Goal: Information Seeking & Learning: Learn about a topic

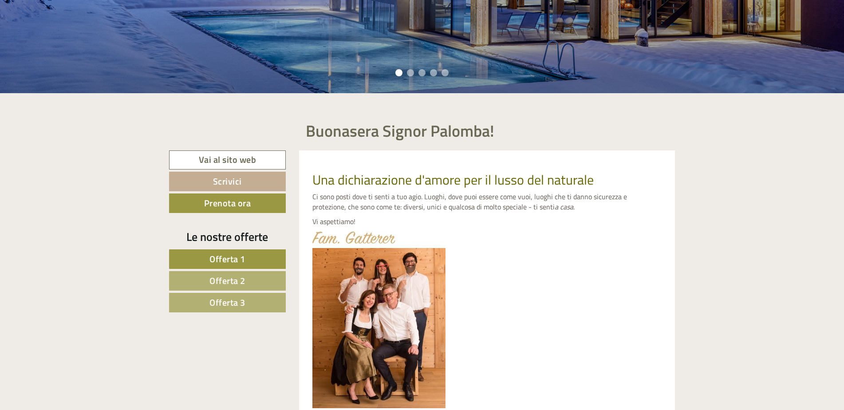
scroll to position [311, 0]
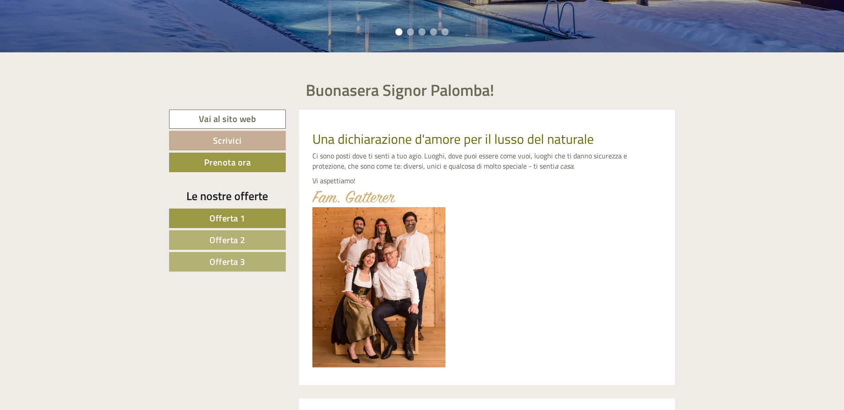
click at [238, 223] on span "Offerta 1" at bounding box center [227, 218] width 36 height 14
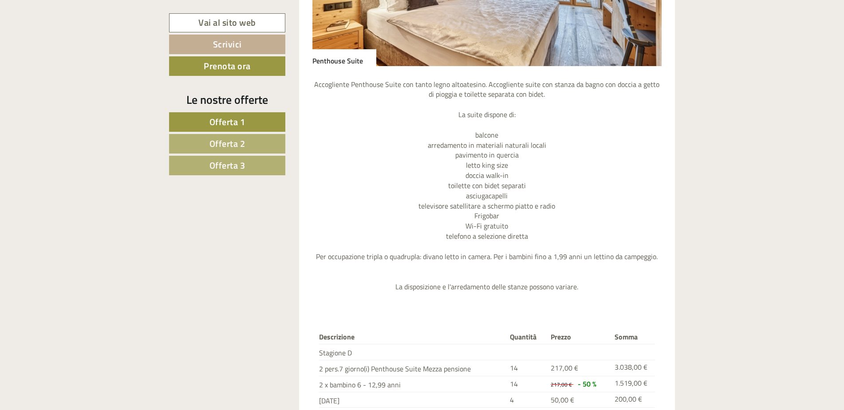
scroll to position [986, 0]
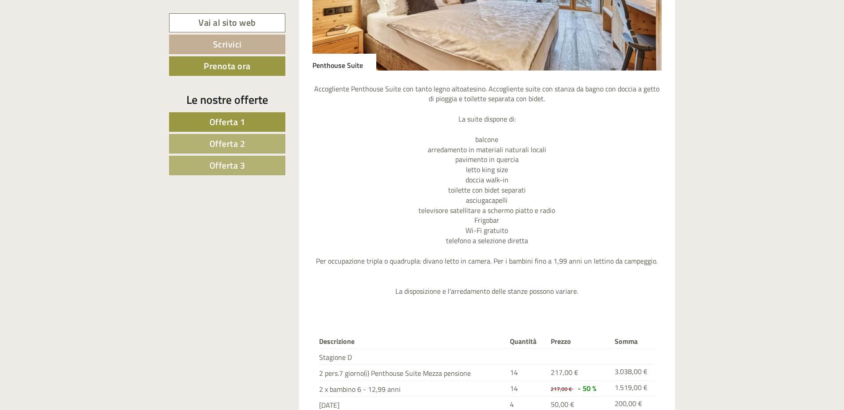
click at [223, 142] on span "Offerta 2" at bounding box center [227, 144] width 36 height 14
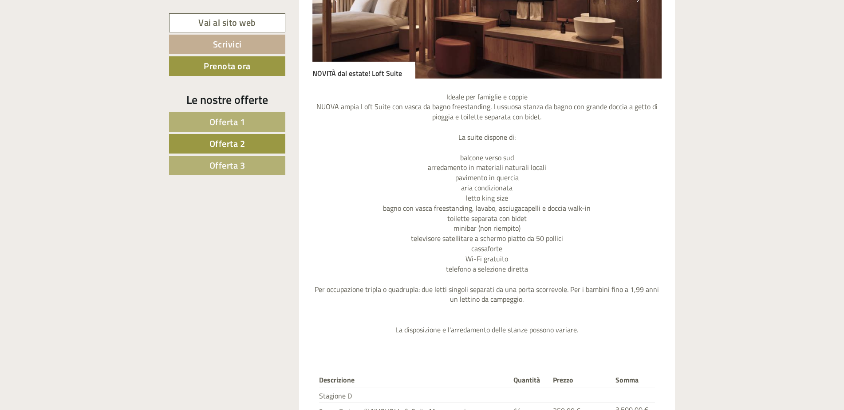
scroll to position [964, 0]
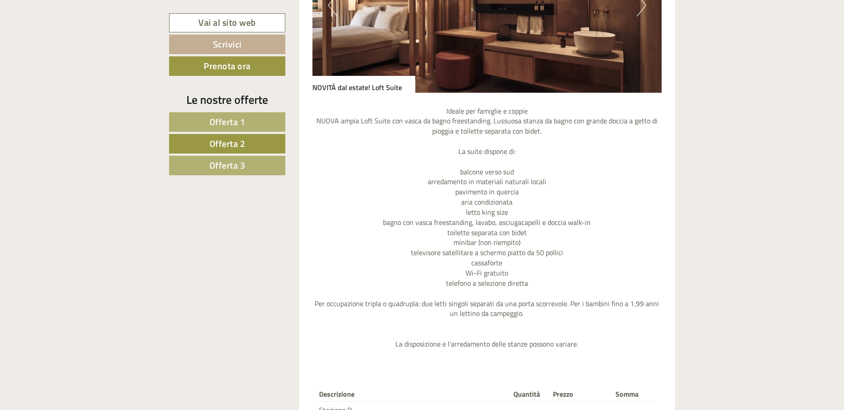
click at [226, 169] on span "Offerta 3" at bounding box center [227, 165] width 36 height 14
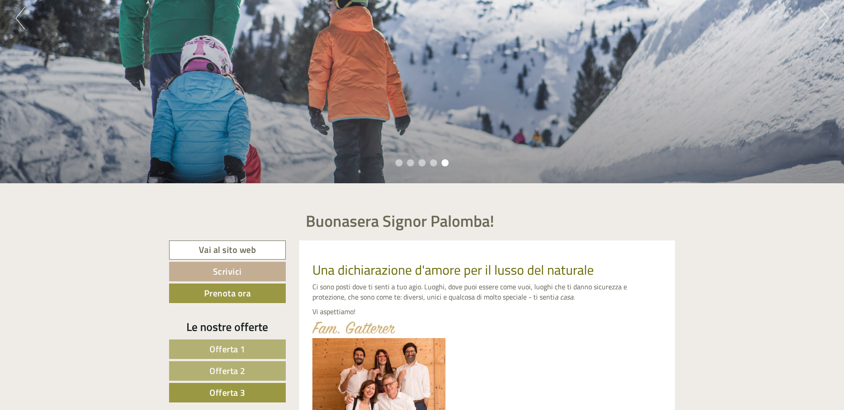
scroll to position [188, 0]
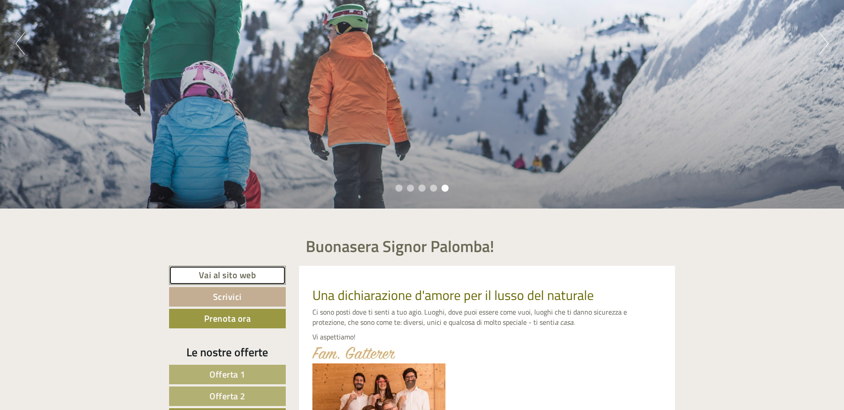
click at [245, 276] on link "Vai al sito web" at bounding box center [227, 275] width 117 height 19
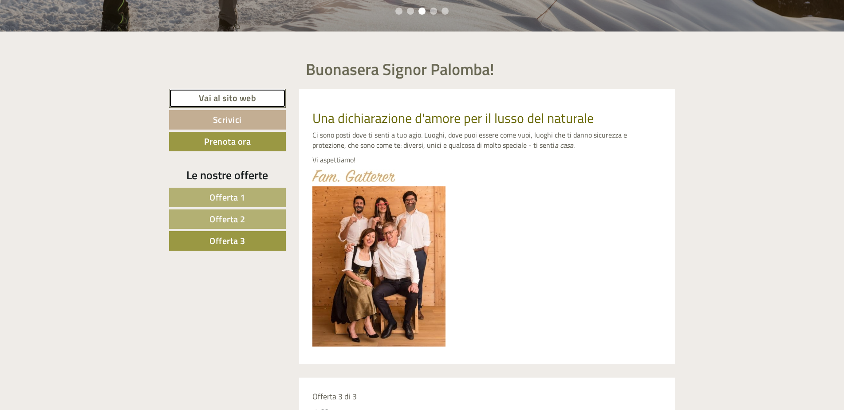
scroll to position [376, 0]
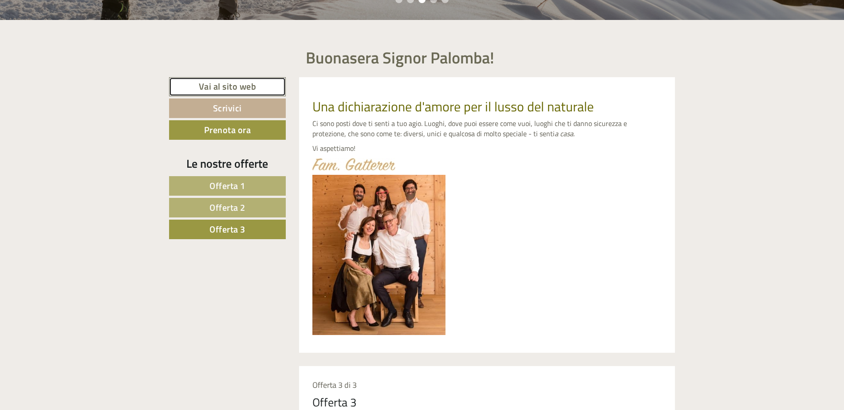
click at [214, 84] on link "Vai al sito web" at bounding box center [227, 86] width 117 height 19
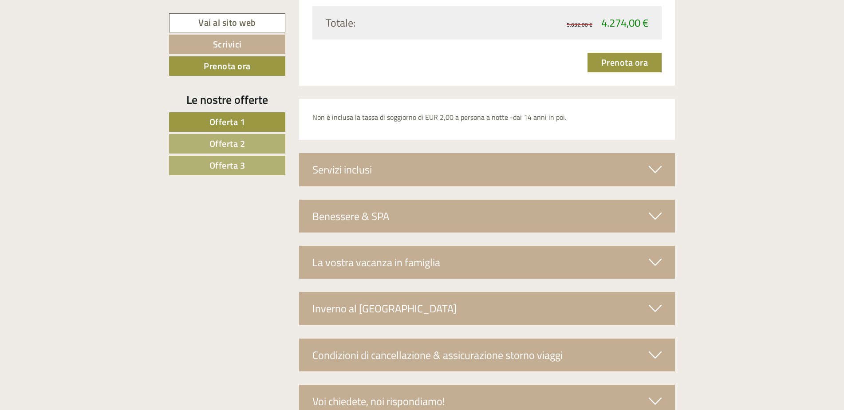
scroll to position [3091, 0]
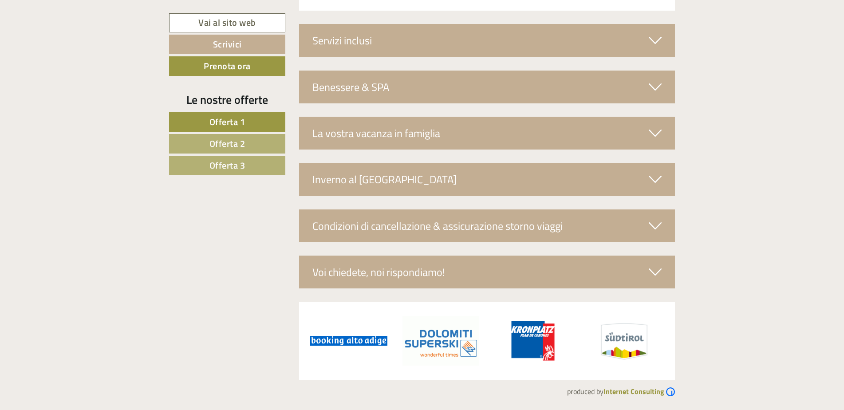
click at [652, 38] on icon at bounding box center [655, 40] width 13 height 15
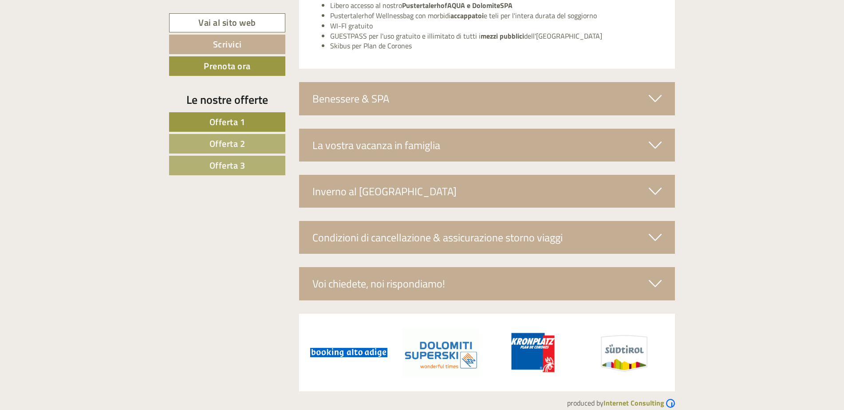
scroll to position [3202, 0]
click at [651, 146] on icon at bounding box center [655, 144] width 13 height 15
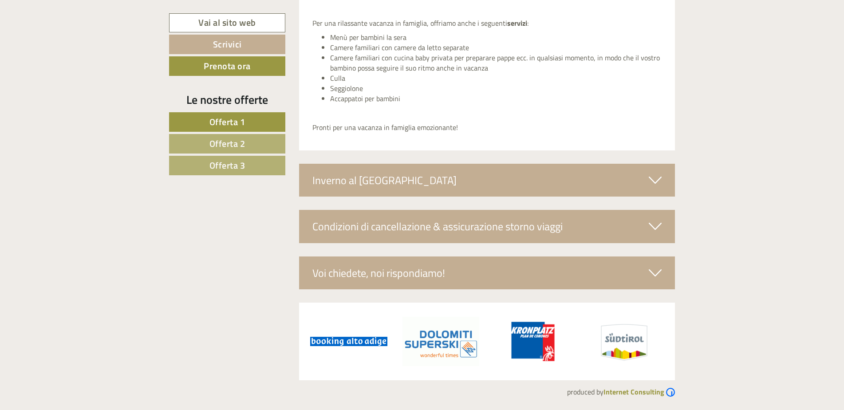
scroll to position [3453, 0]
click at [647, 270] on div "Voi chiedete, noi rispondiamo!" at bounding box center [487, 272] width 376 height 33
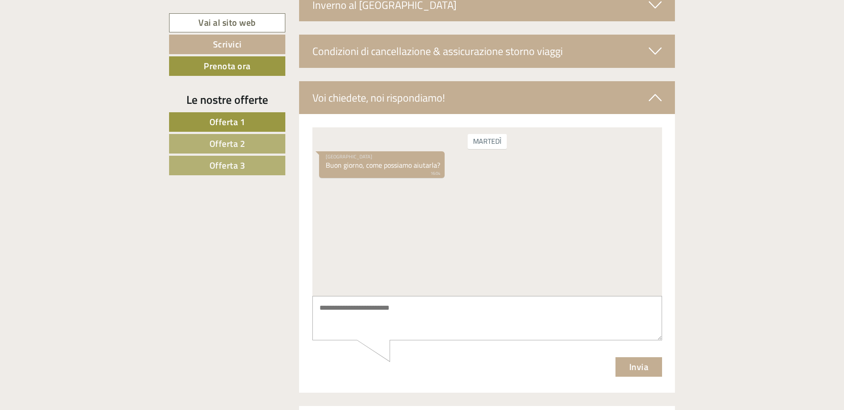
scroll to position [3653, 0]
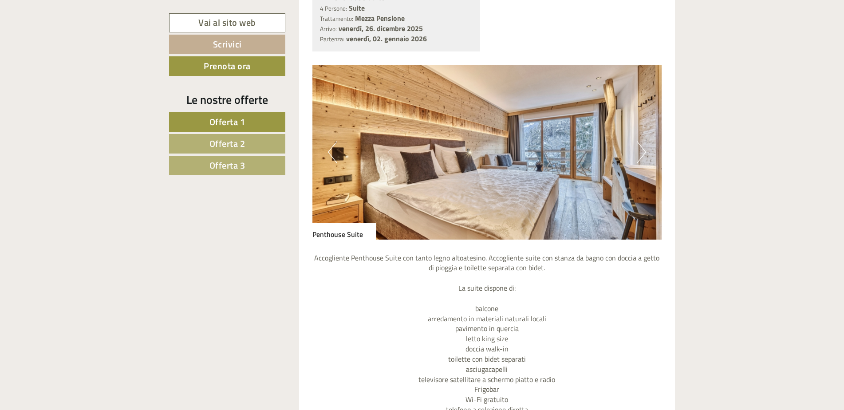
scroll to position [843, 0]
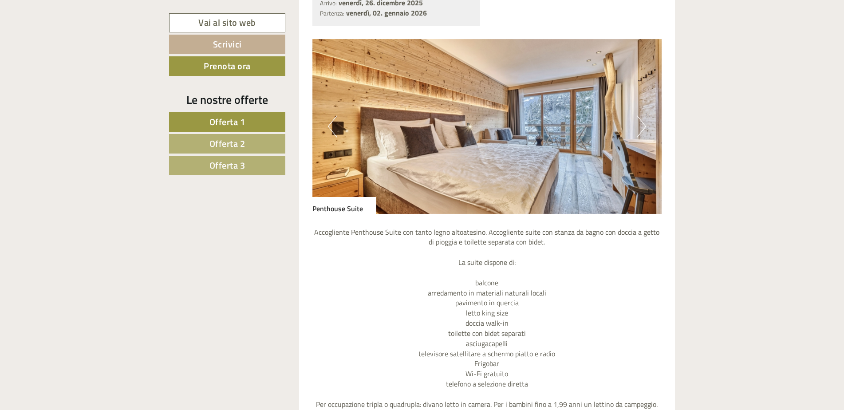
click at [643, 129] on button "Next" at bounding box center [641, 126] width 9 height 22
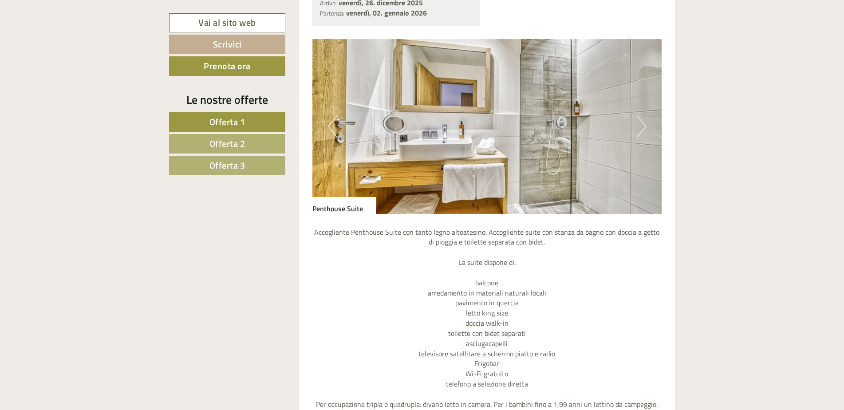
click at [643, 129] on button "Next" at bounding box center [641, 126] width 9 height 22
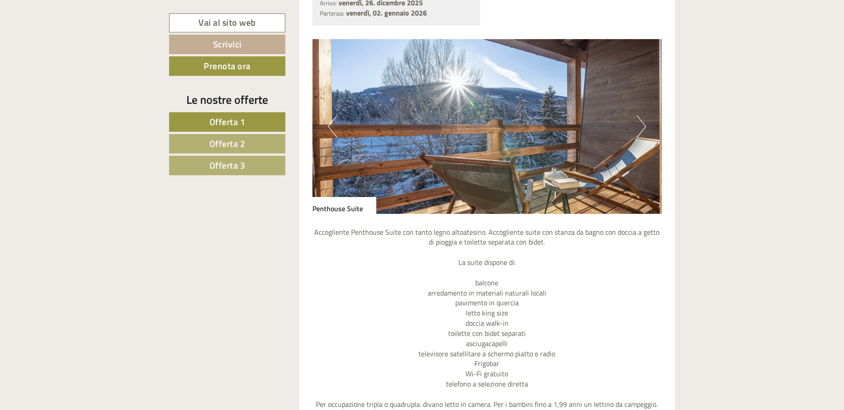
click at [643, 129] on button "Next" at bounding box center [641, 126] width 9 height 22
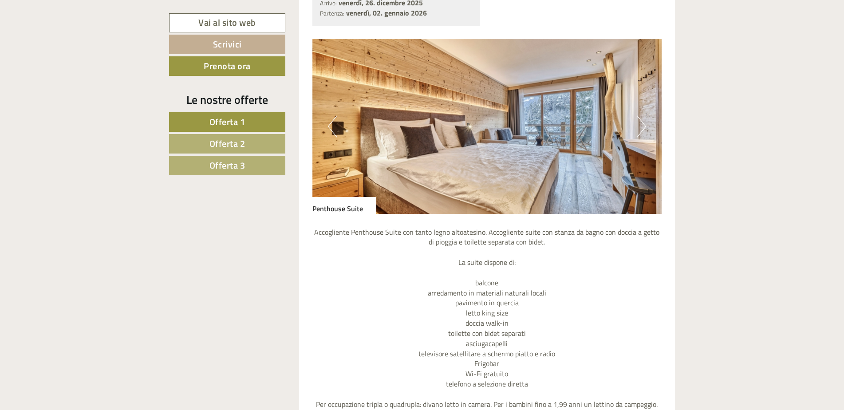
click at [643, 129] on button "Next" at bounding box center [641, 126] width 9 height 22
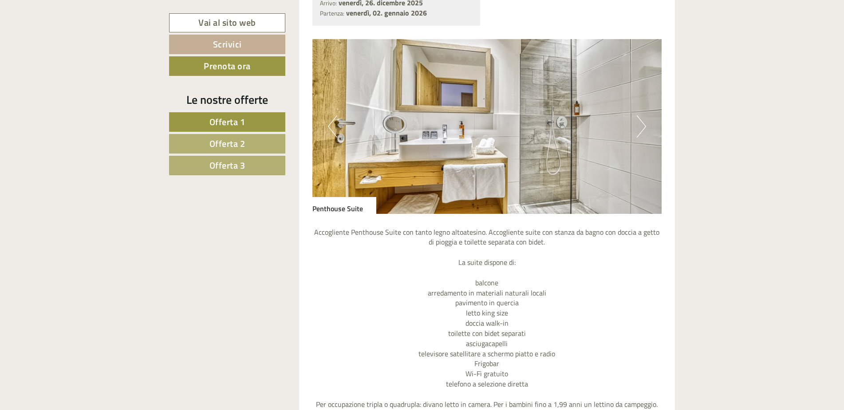
click at [643, 129] on button "Next" at bounding box center [641, 126] width 9 height 22
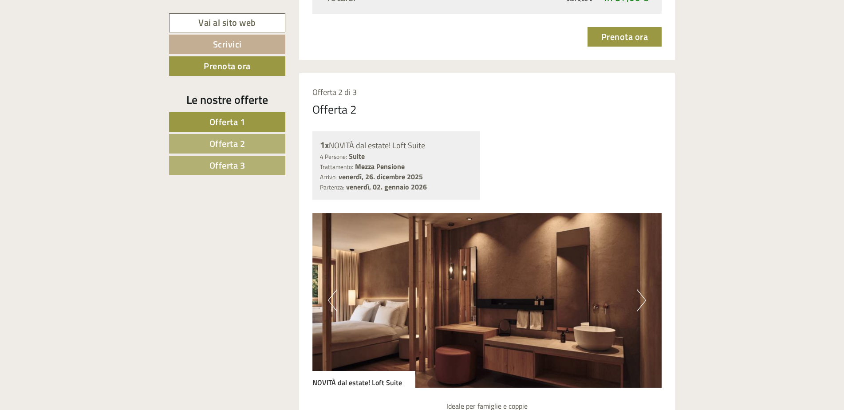
scroll to position [1442, 0]
